Goal: Information Seeking & Learning: Check status

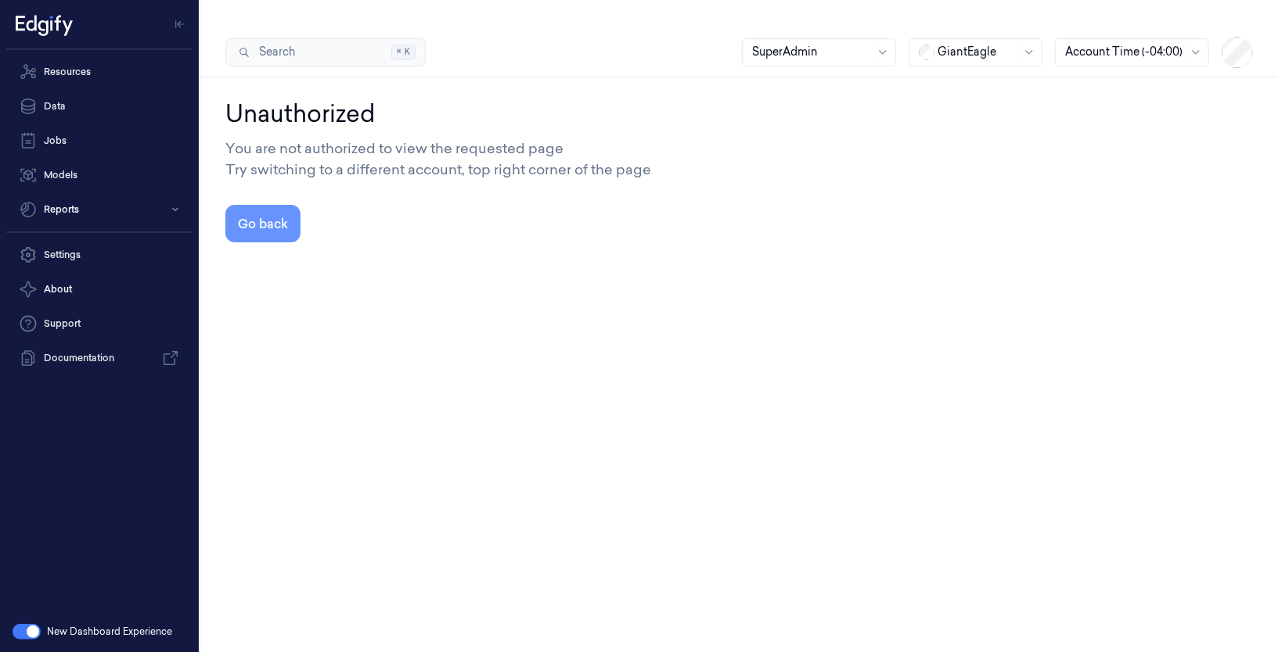
click at [238, 205] on button "Go back" at bounding box center [262, 224] width 75 height 38
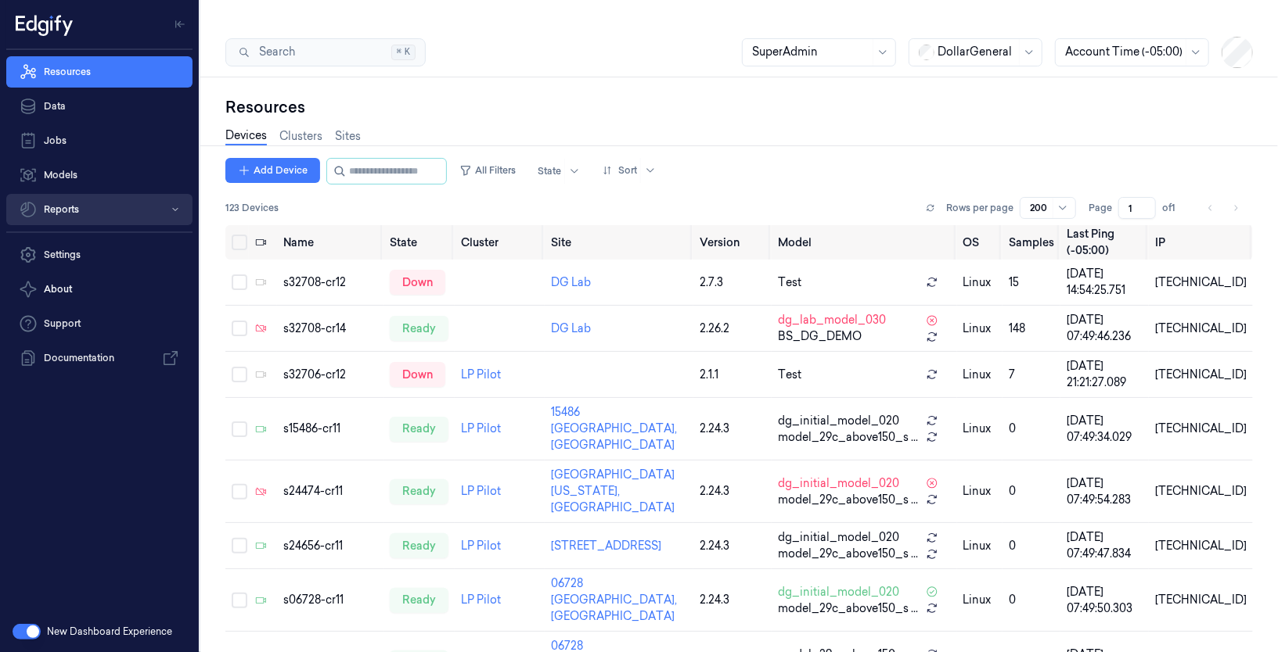
click at [83, 214] on button "Reports" at bounding box center [99, 209] width 186 height 31
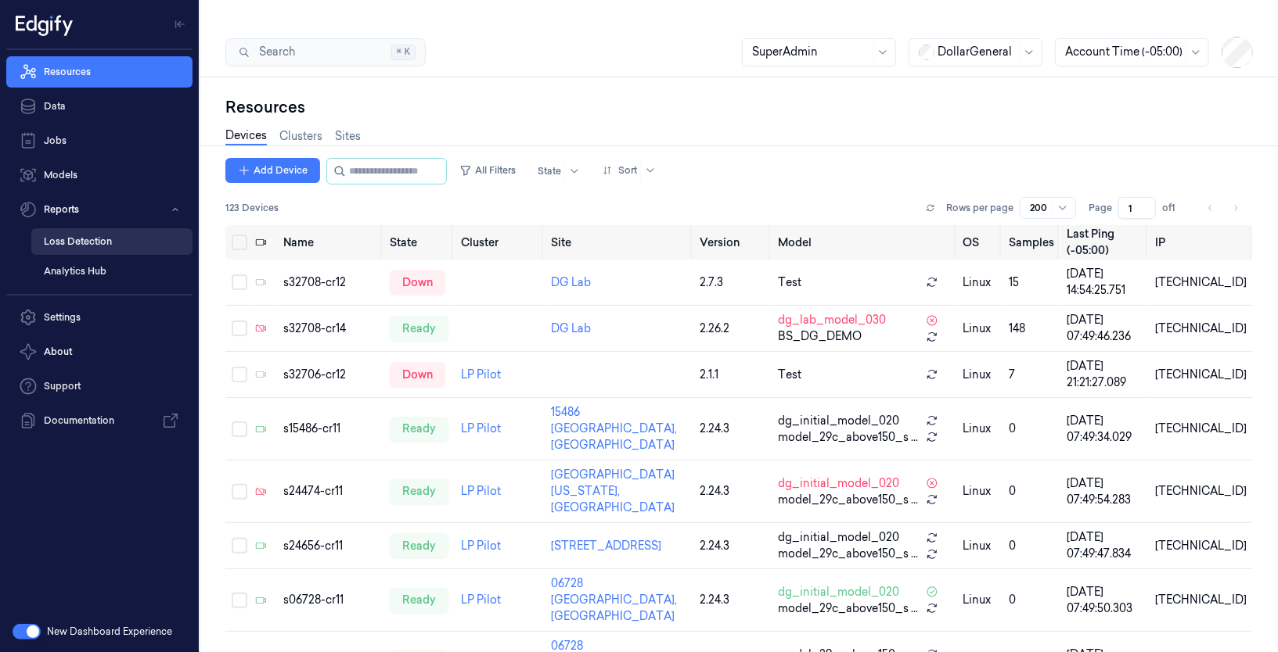
click at [111, 243] on link "Loss Detection" at bounding box center [111, 241] width 161 height 27
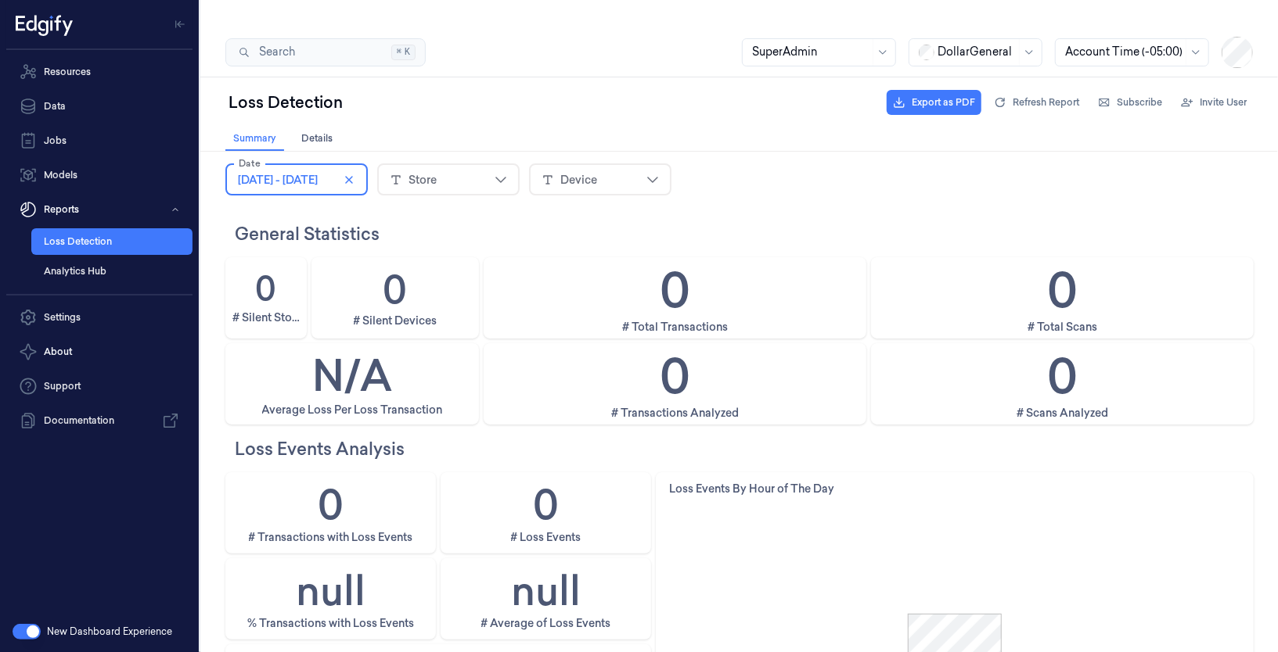
click at [317, 181] on span "[DATE] - [DATE]" at bounding box center [277, 179] width 80 height 16
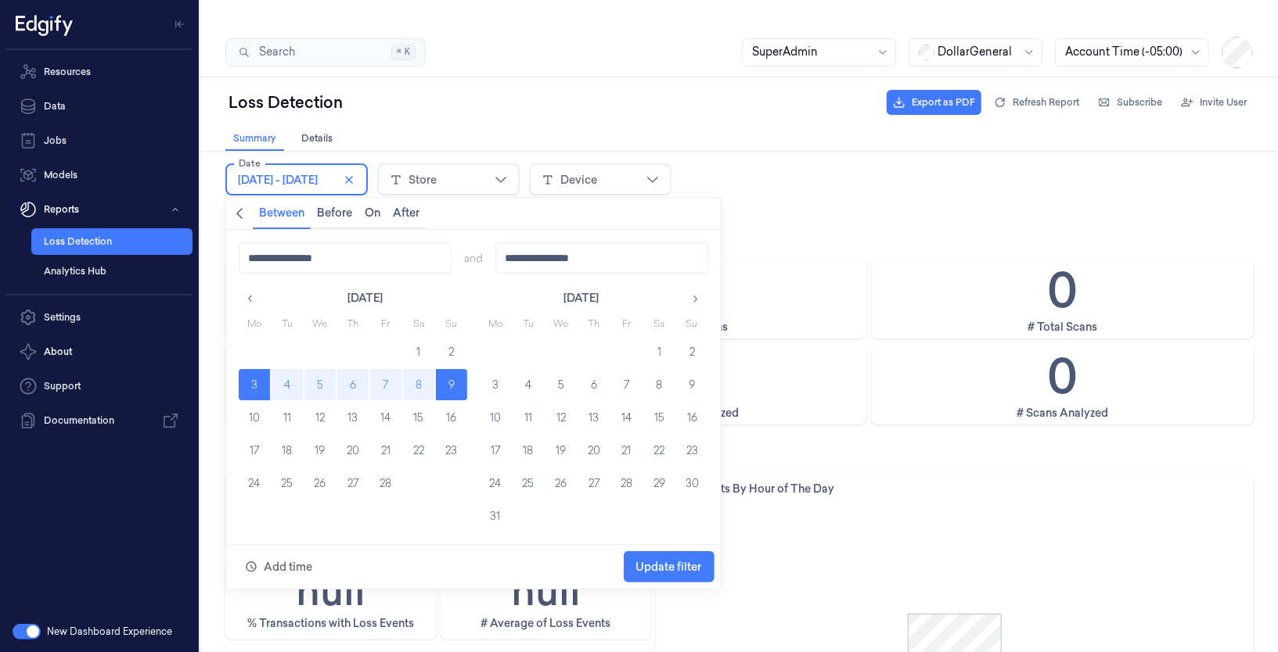
click at [690, 296] on icon "button" at bounding box center [693, 298] width 11 height 11
click at [692, 299] on icon "button" at bounding box center [693, 298] width 11 height 11
click at [889, 217] on div "General Statistics" at bounding box center [738, 233] width 1027 height 38
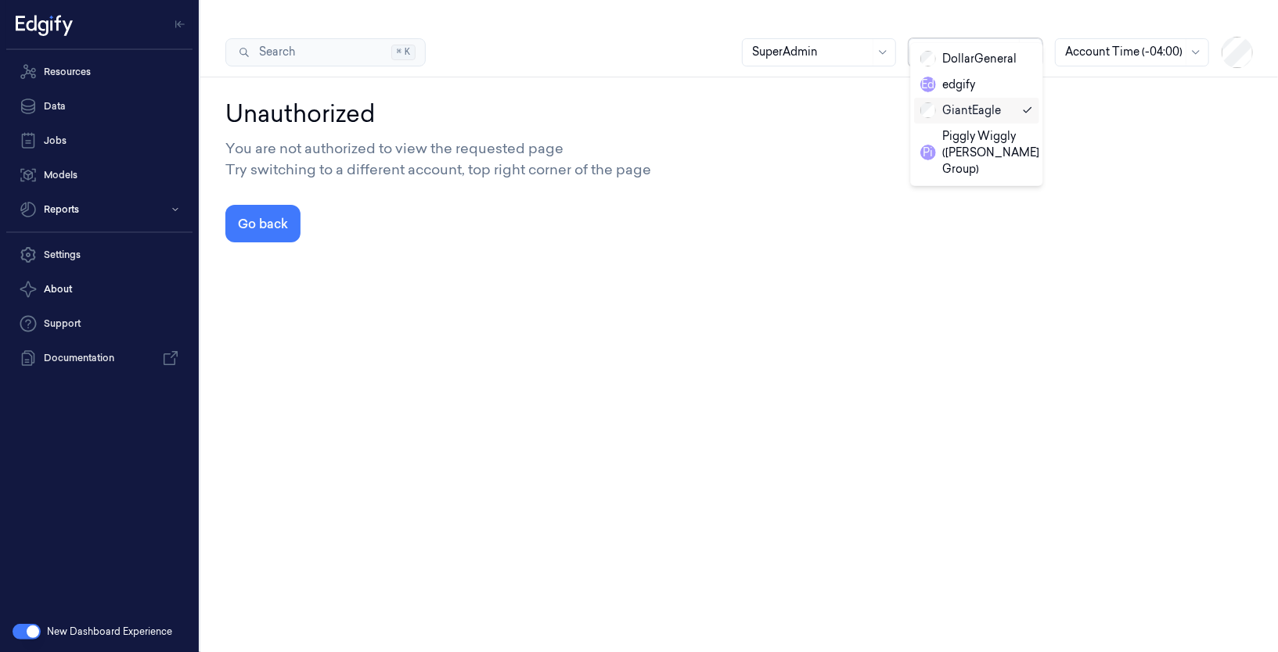
click at [976, 44] on div at bounding box center [976, 52] width 78 height 16
click at [963, 64] on div "DollarGeneral" at bounding box center [968, 59] width 96 height 16
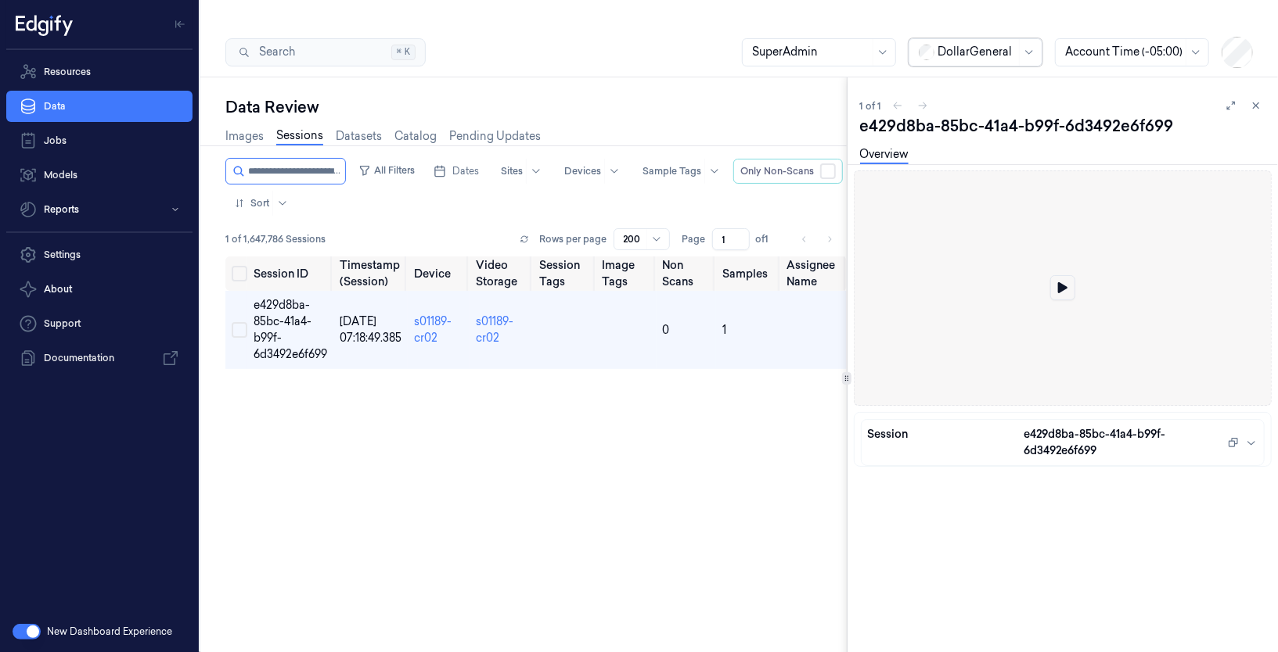
click at [1059, 282] on icon at bounding box center [1062, 287] width 9 height 11
